Goal: Task Accomplishment & Management: Manage account settings

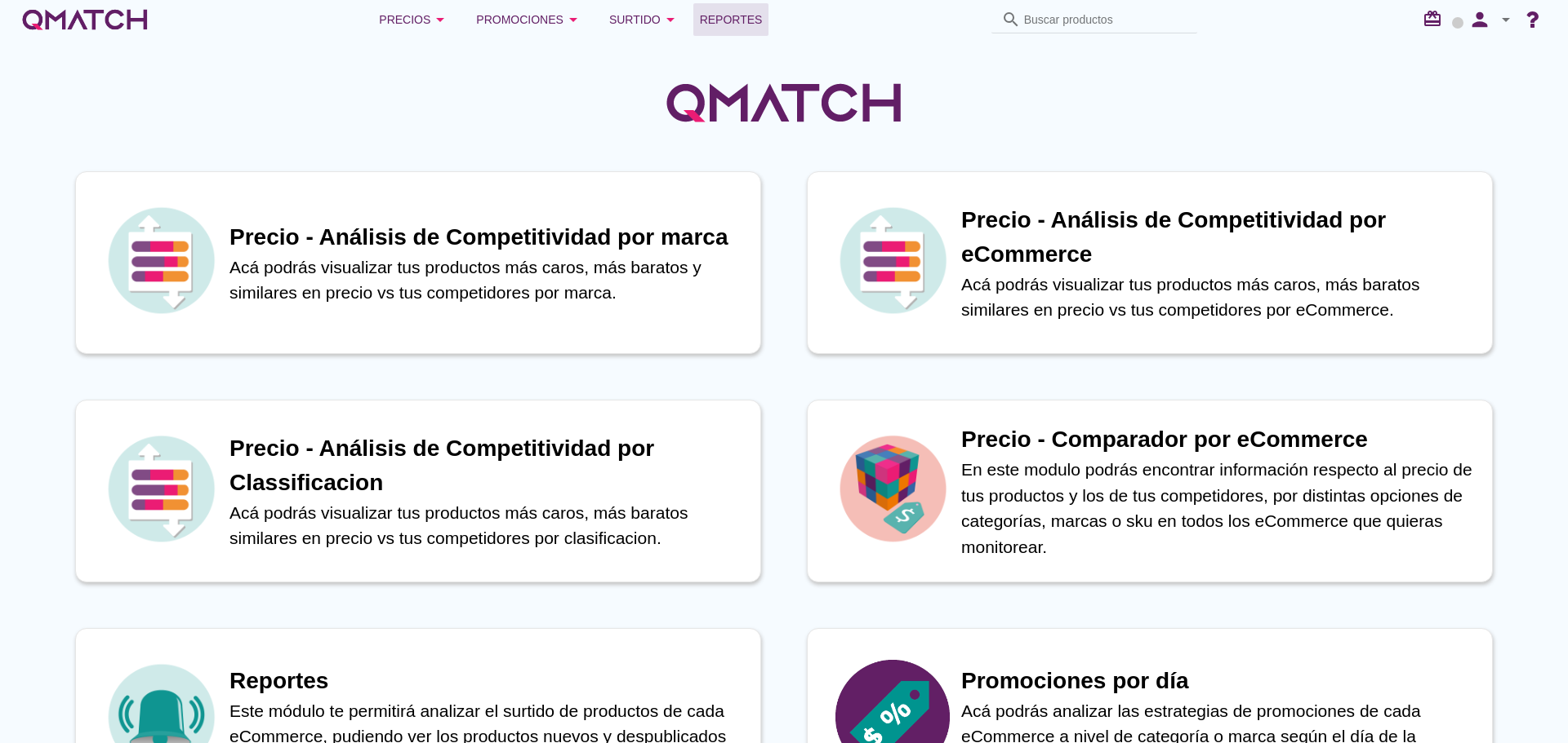
click at [703, 23] on span "Reportes" at bounding box center [730, 19] width 63 height 20
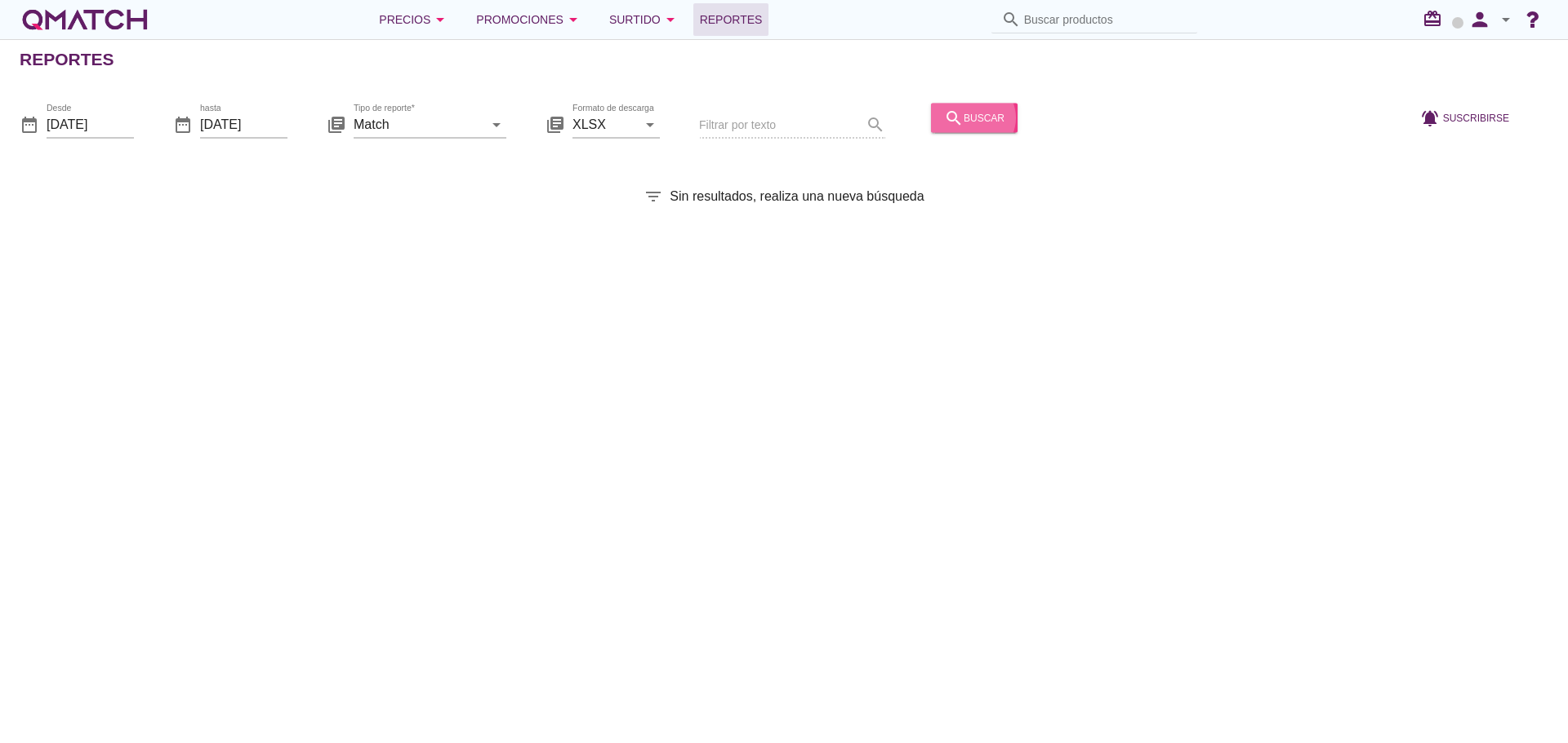
click at [955, 114] on div "search buscar" at bounding box center [974, 117] width 60 height 20
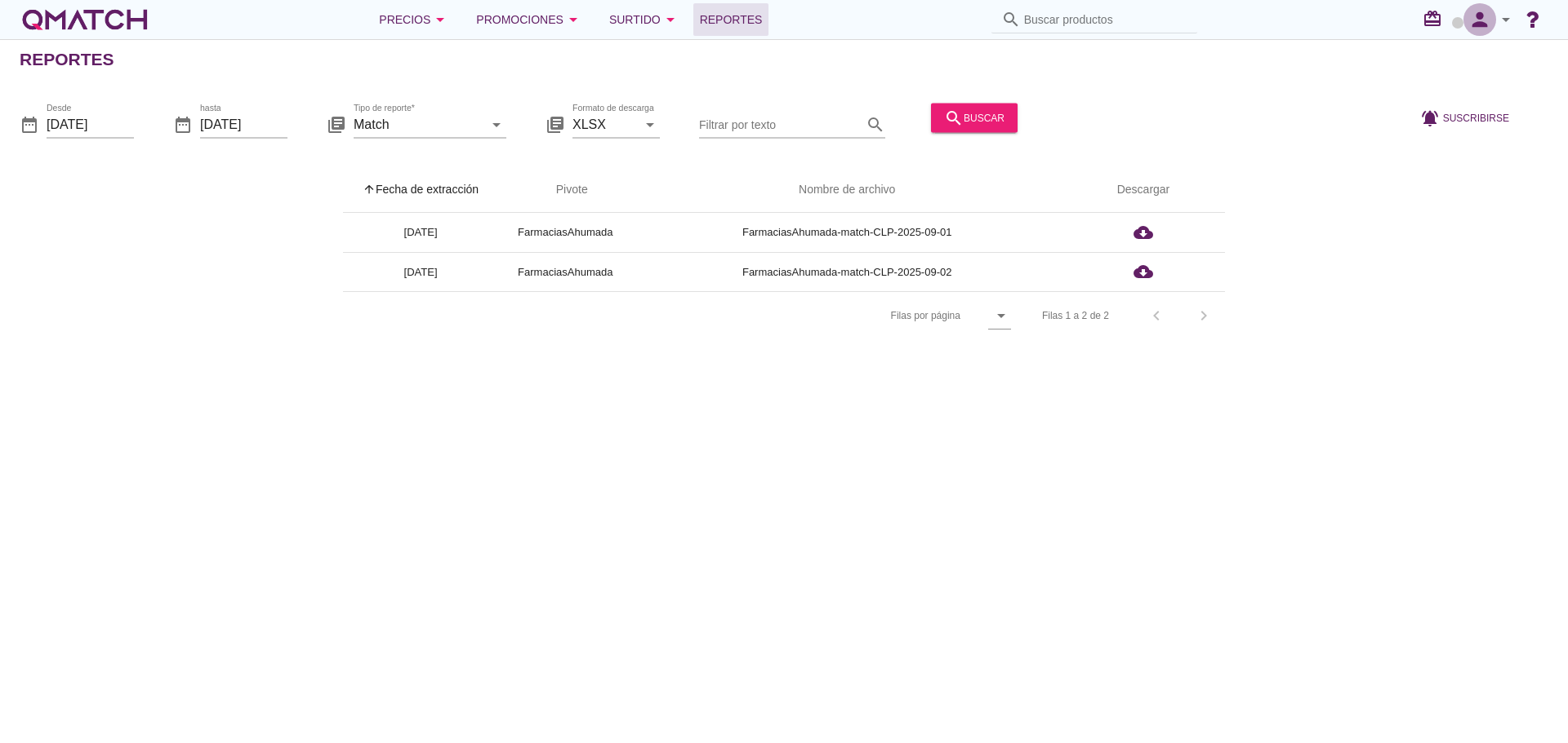
click at [1469, 25] on icon "person" at bounding box center [1480, 19] width 33 height 22
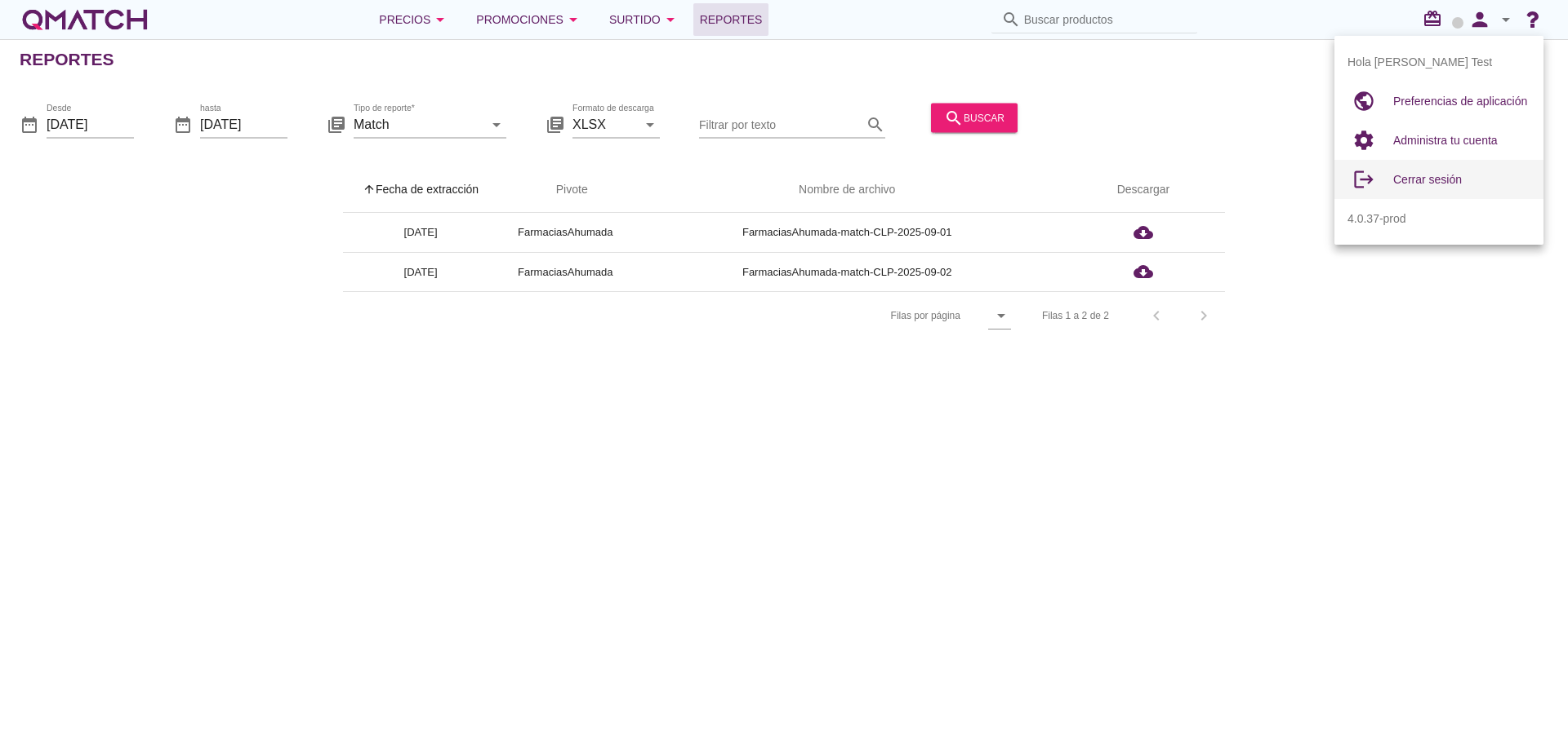
click at [1434, 173] on span "Cerrar sesión" at bounding box center [1426, 179] width 68 height 13
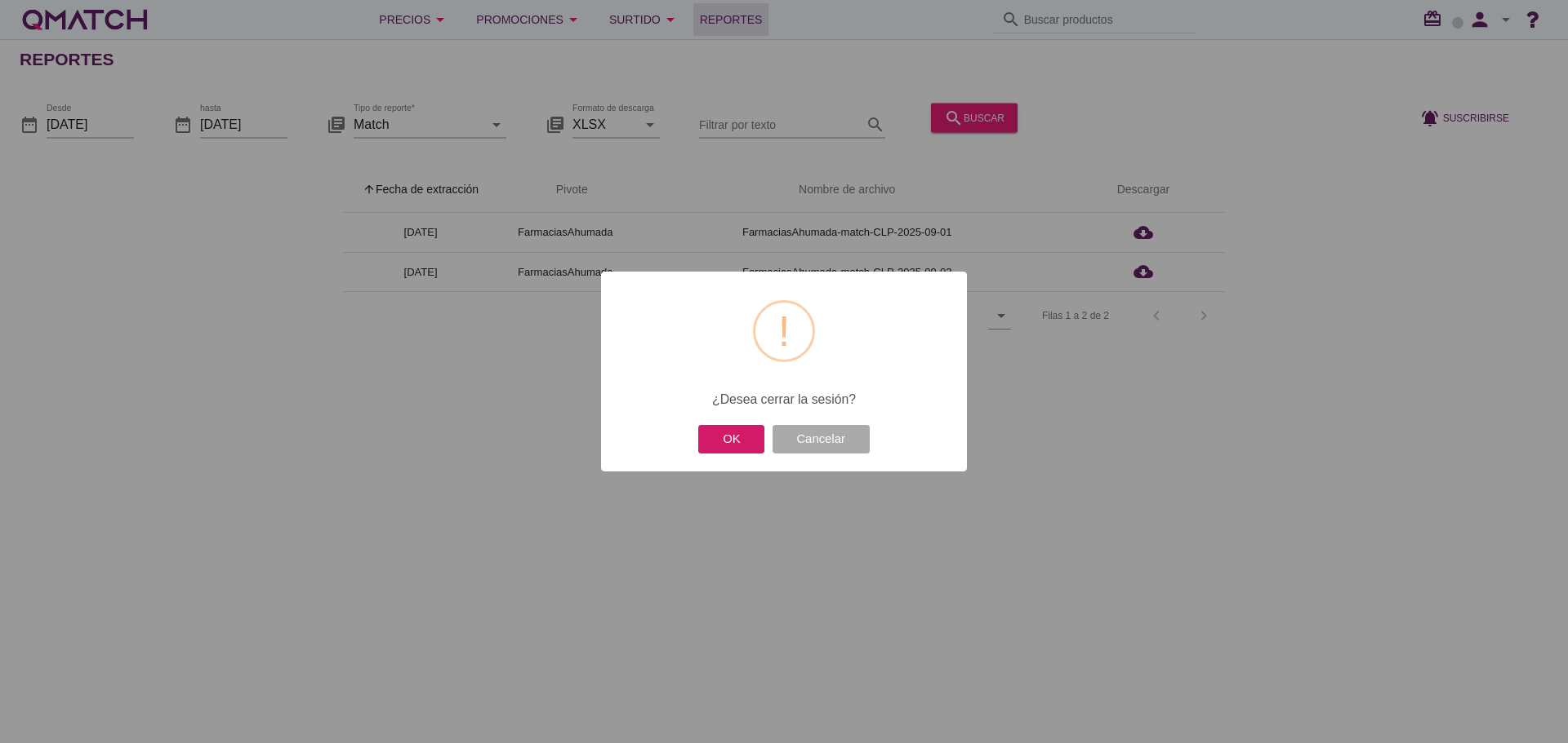
click at [738, 449] on button "OK" at bounding box center [731, 439] width 66 height 28
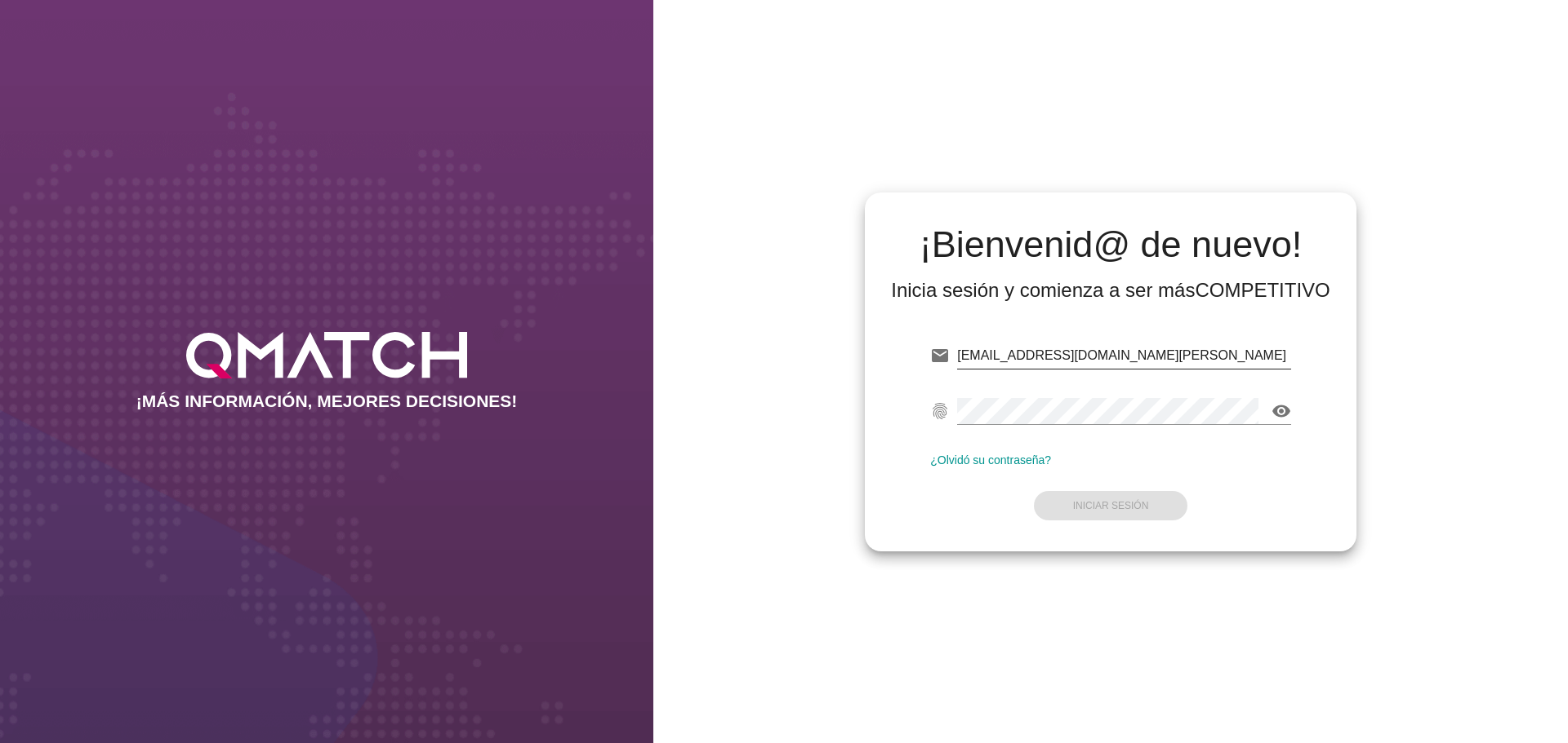
click at [1153, 353] on input "test@test.ahumada.cl" at bounding box center [1123, 356] width 334 height 26
type input "test@test.cacereshermanos.cl"
click at [1088, 501] on strong "Iniciar Sesión" at bounding box center [1111, 506] width 76 height 11
